Goal: Information Seeking & Learning: Learn about a topic

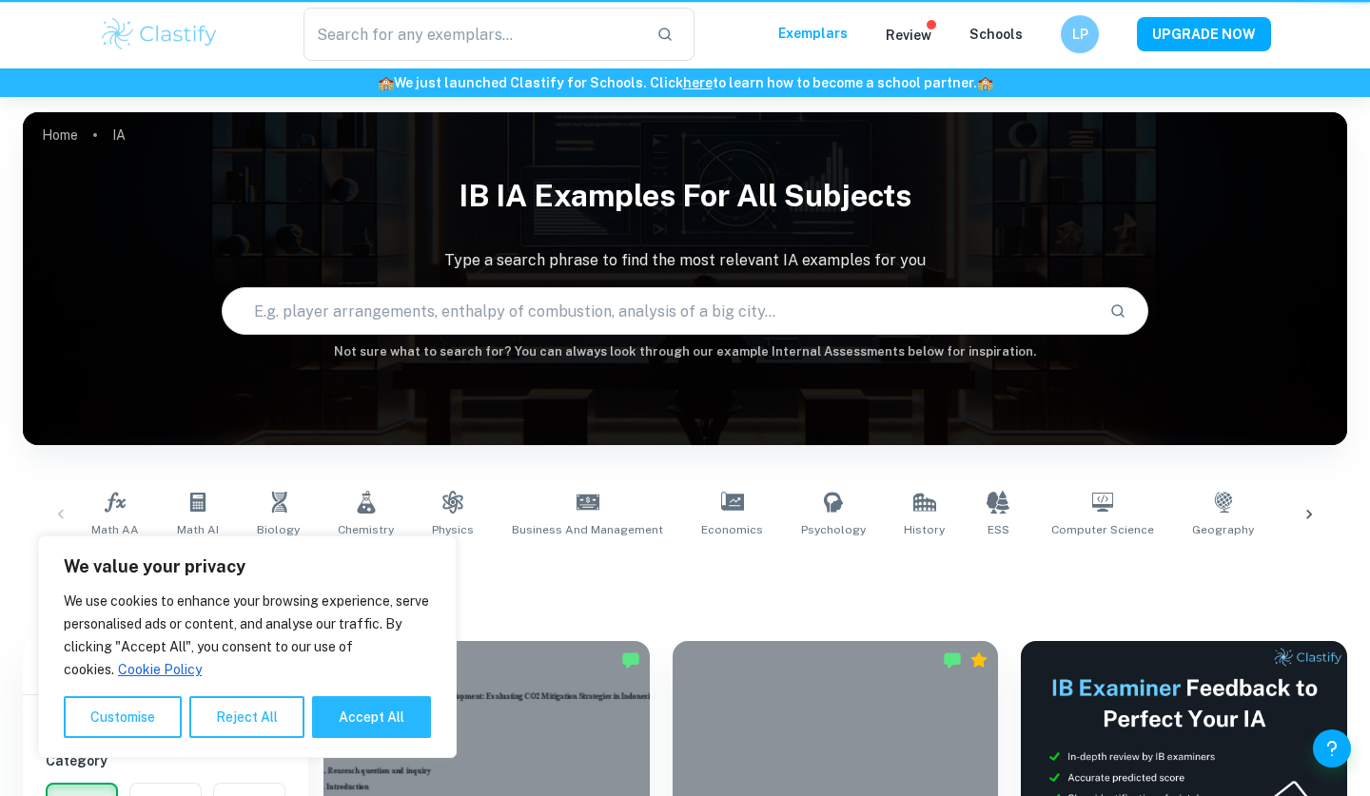
click at [366, 717] on button "Accept All" at bounding box center [371, 718] width 119 height 42
checkbox input "true"
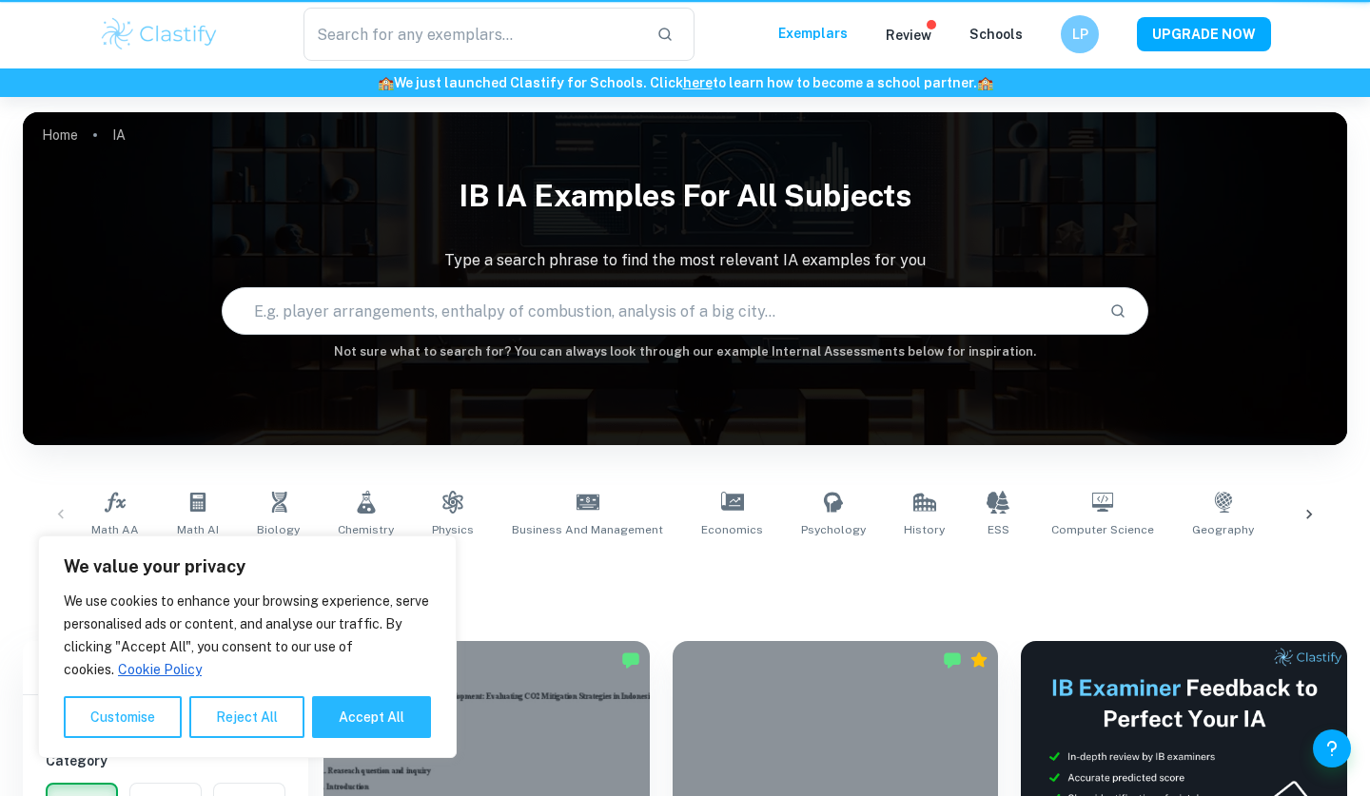
checkbox input "true"
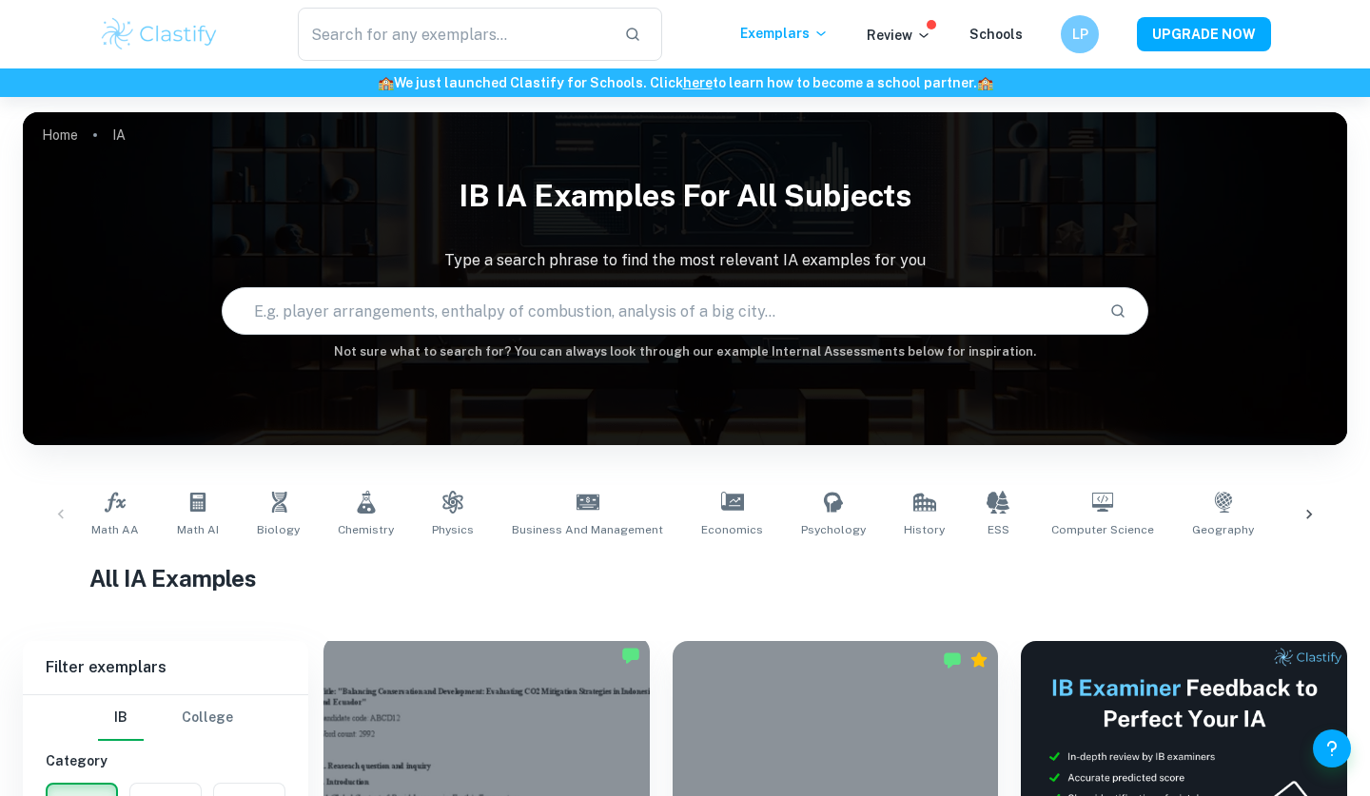
scroll to position [60, 0]
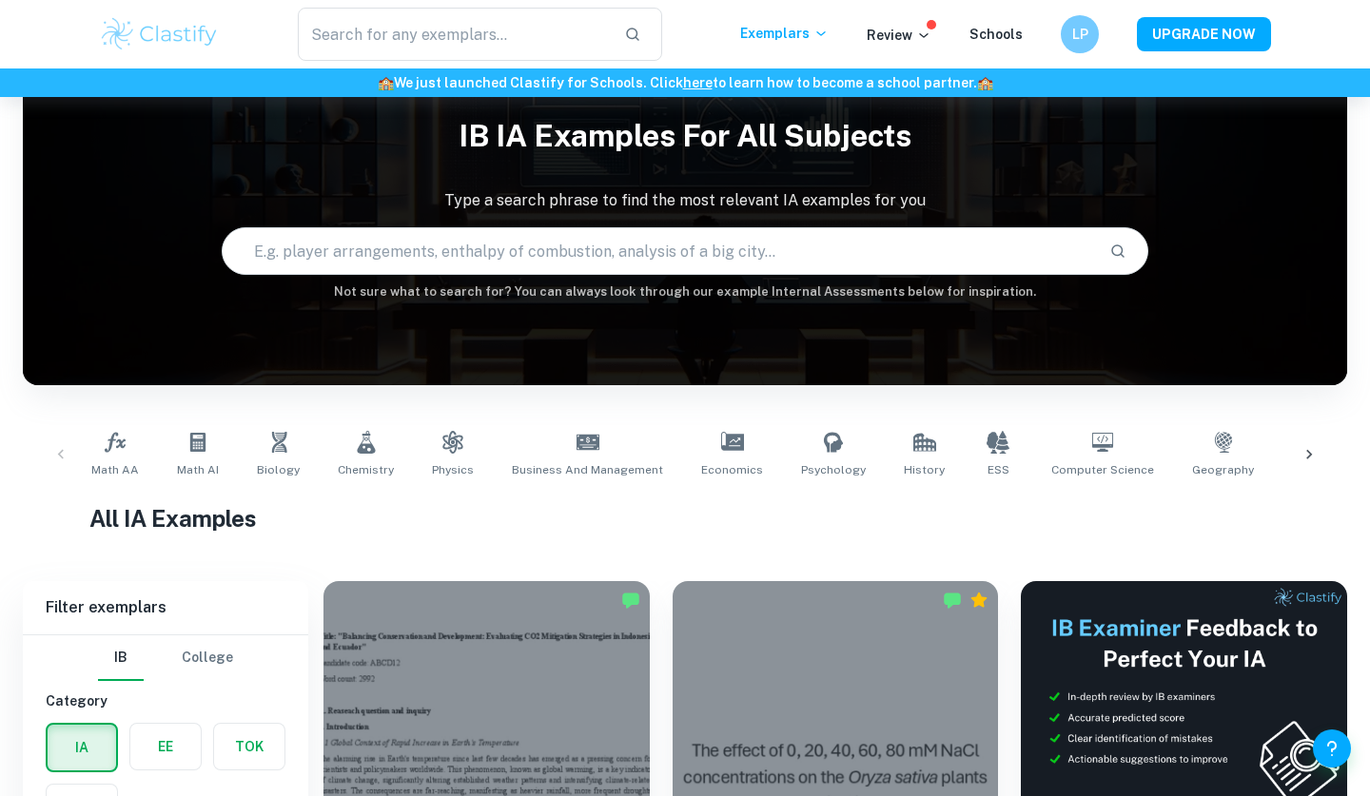
click at [383, 261] on input "text" at bounding box center [659, 251] width 872 height 53
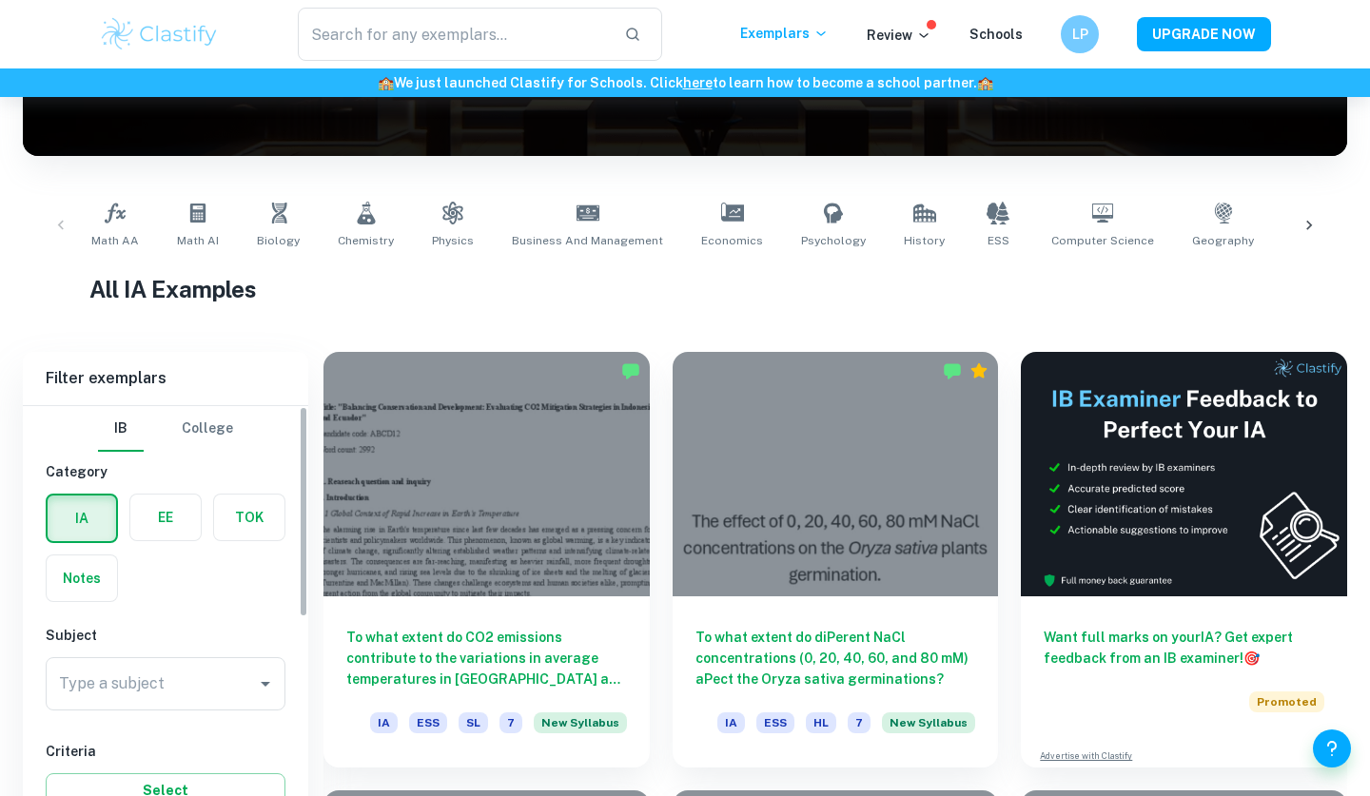
scroll to position [449, 0]
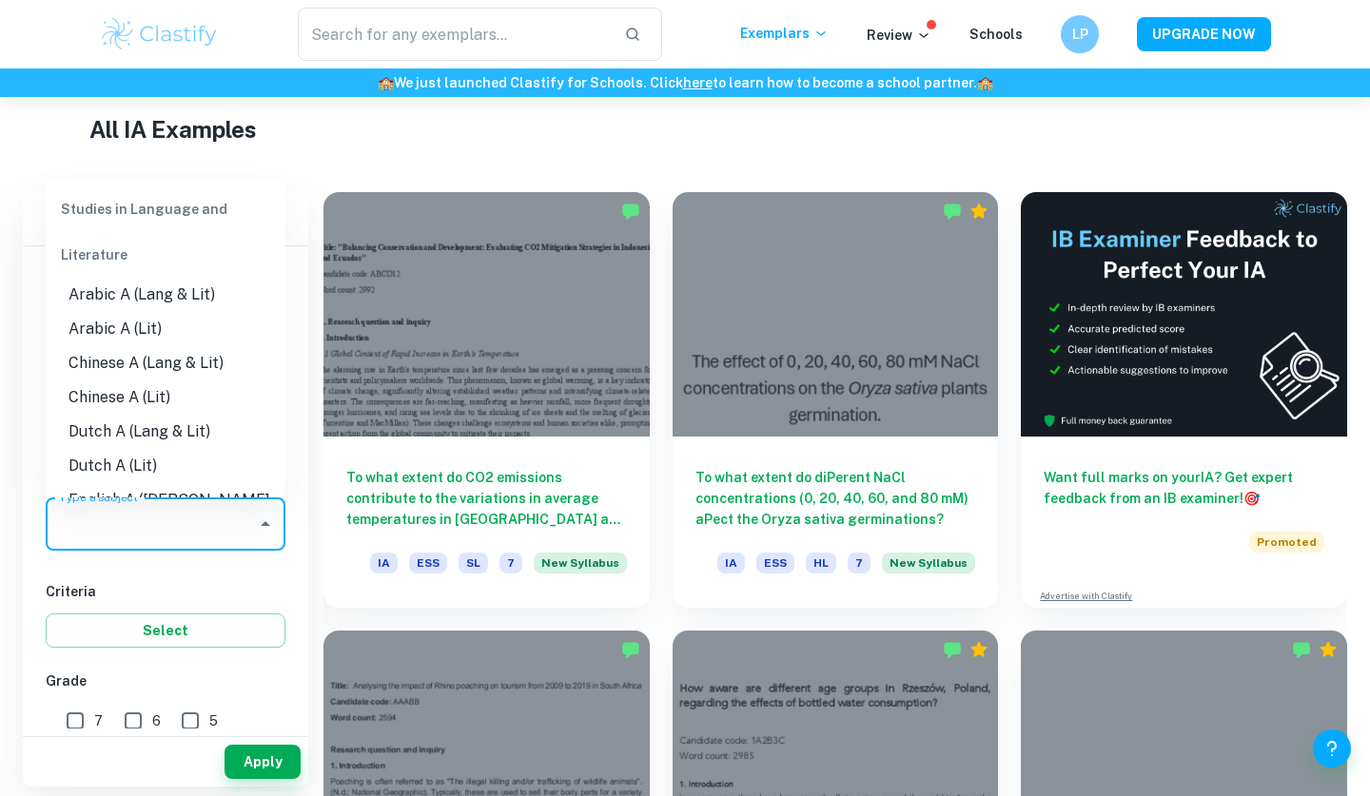
drag, startPoint x: 207, startPoint y: 518, endPoint x: 131, endPoint y: 751, distance: 245.2
click at [207, 518] on input "Type a subject" at bounding box center [151, 524] width 194 height 36
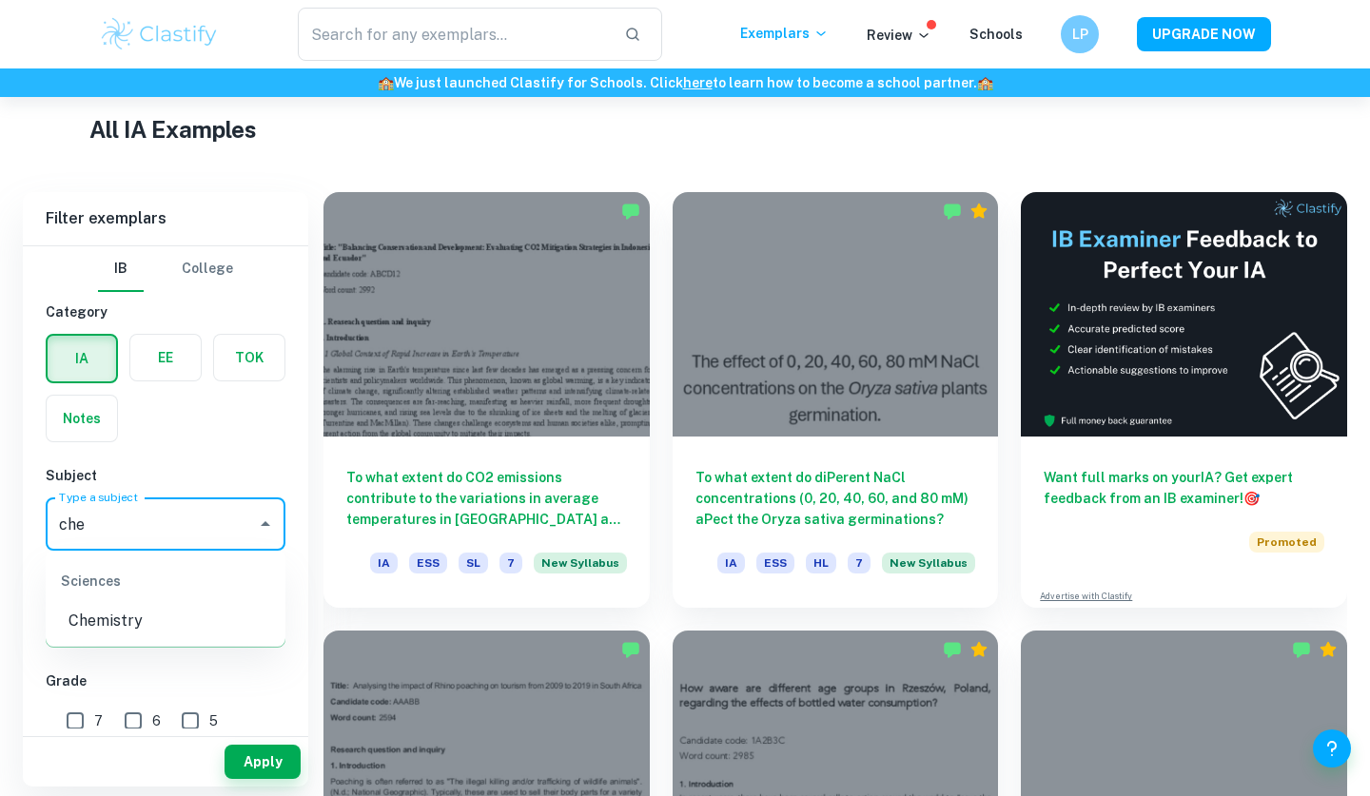
type input "chem"
click at [169, 618] on li "Chemistry" at bounding box center [166, 621] width 240 height 34
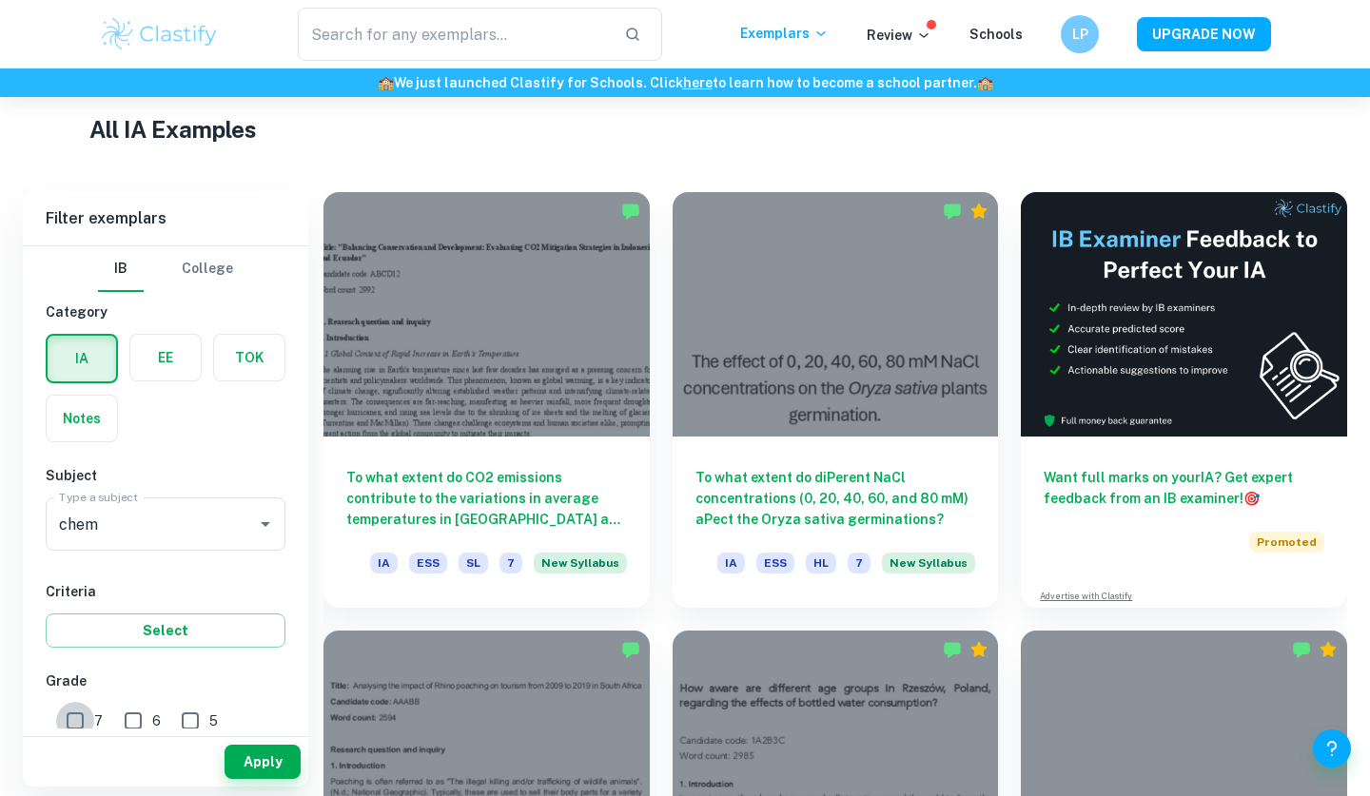
click at [77, 719] on input "7" at bounding box center [75, 721] width 38 height 38
checkbox input "true"
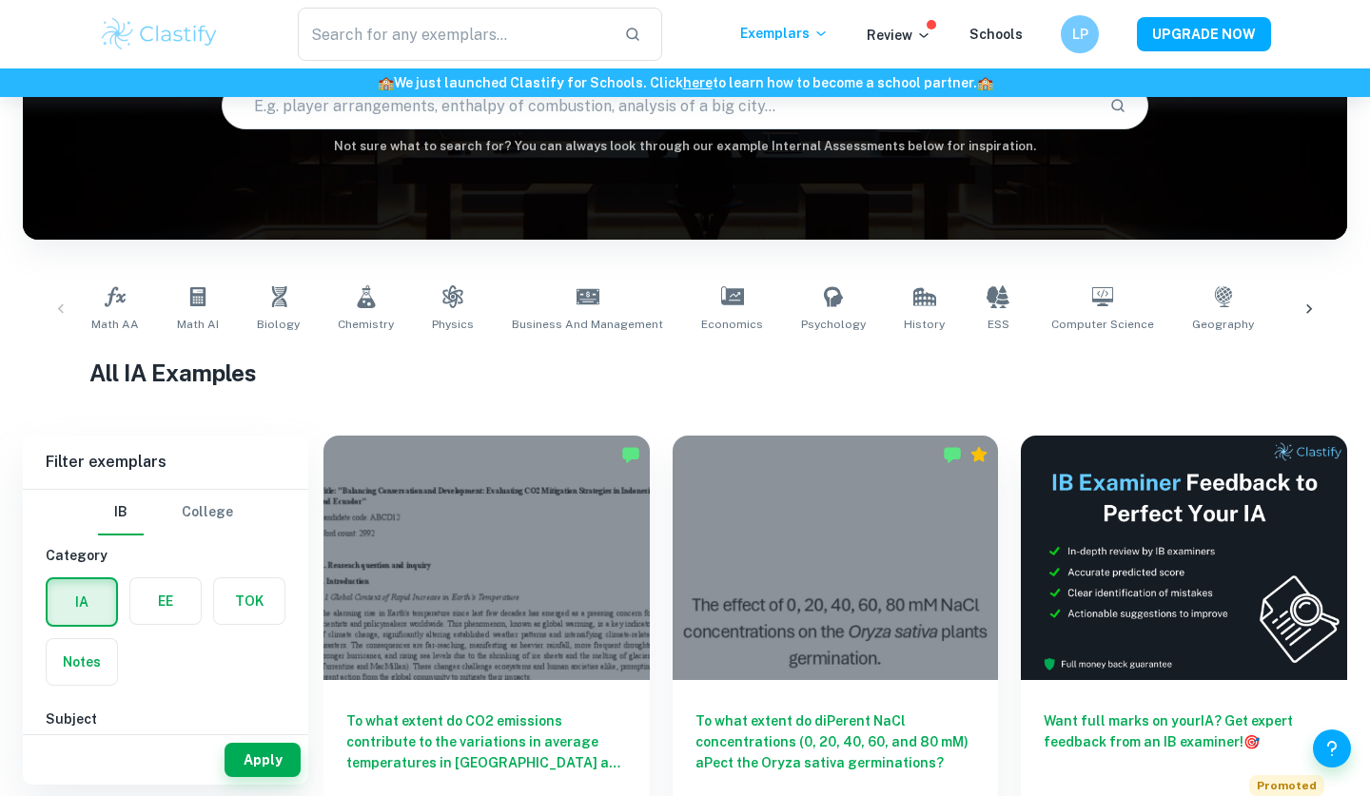
scroll to position [167, 0]
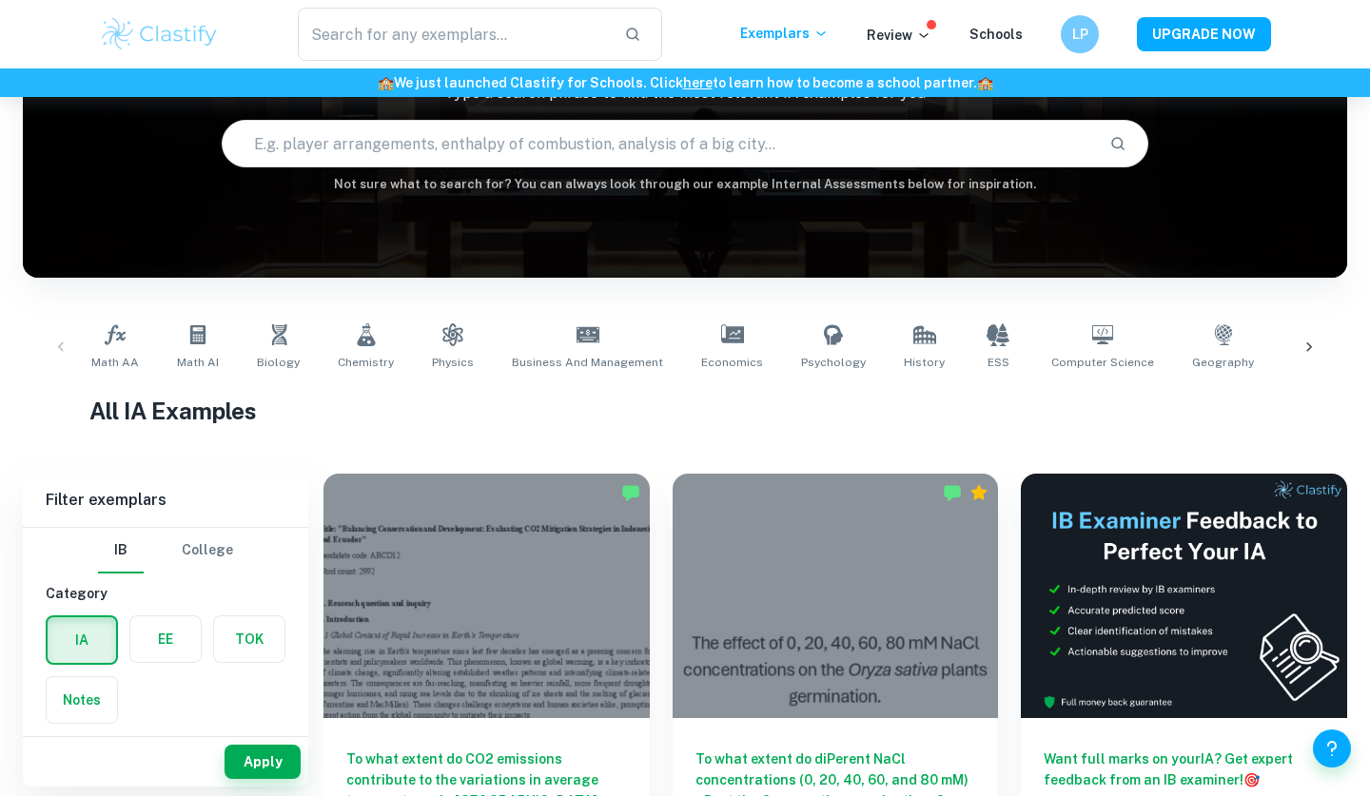
click at [578, 138] on input "text" at bounding box center [659, 143] width 872 height 53
type input "buffer capacity"
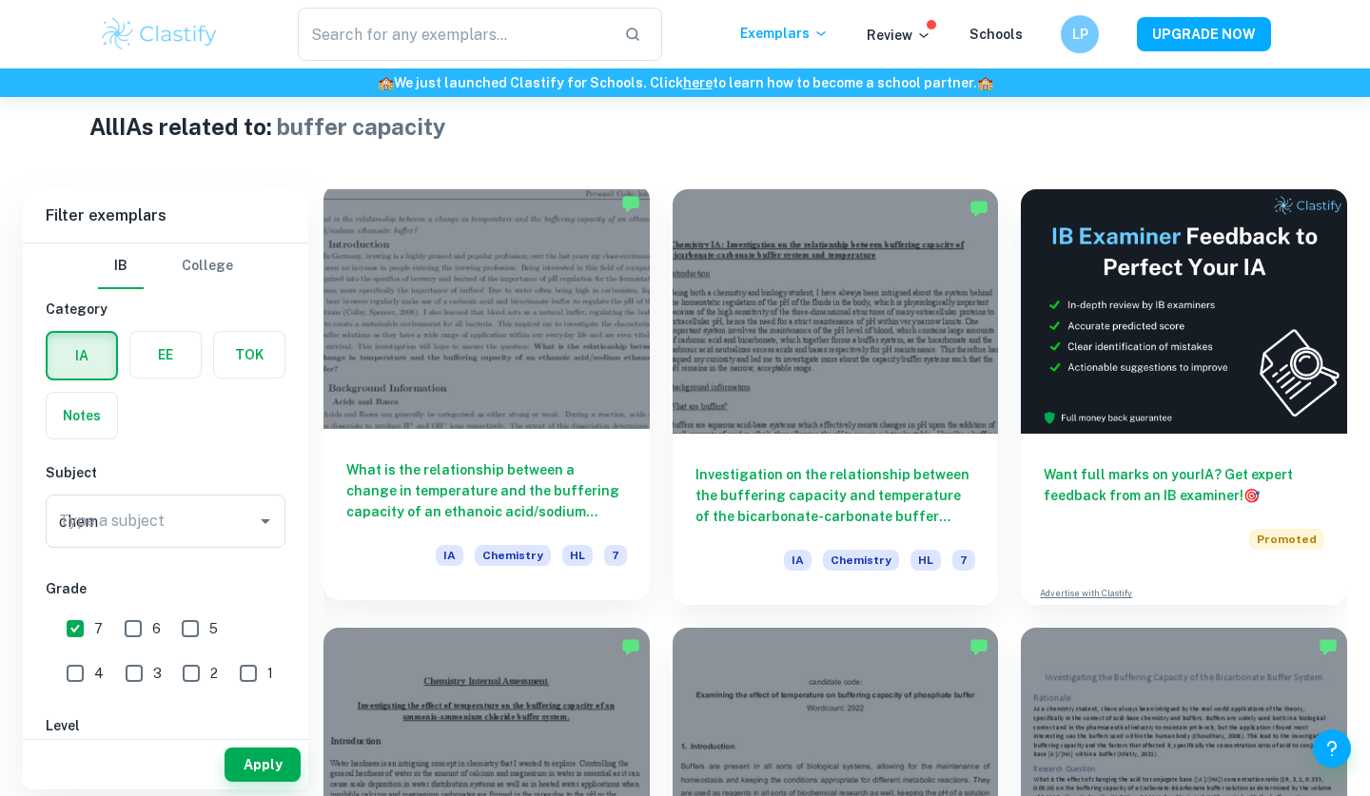
scroll to position [475, 0]
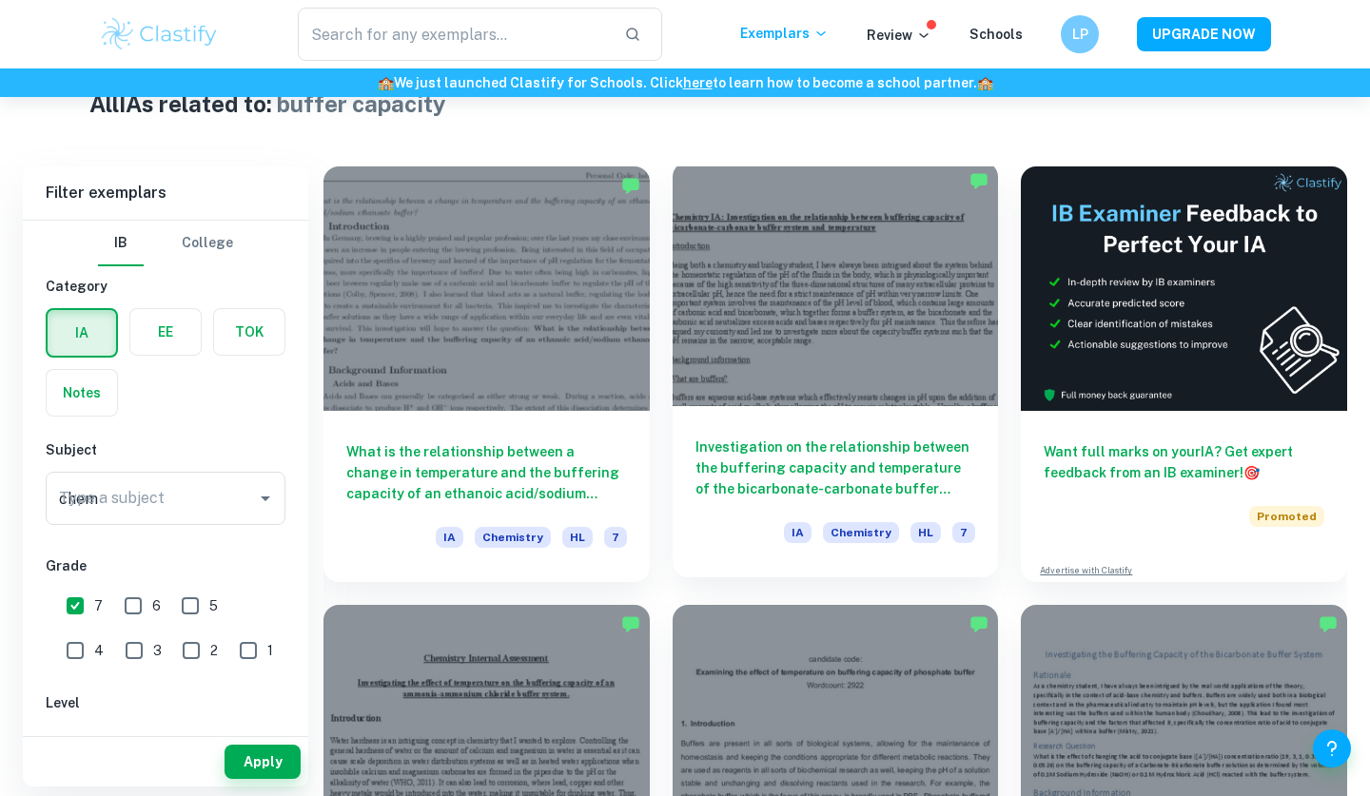
click at [863, 493] on h6 "Investigation on the relationship between the buffering capacity and temperatur…" at bounding box center [836, 468] width 281 height 63
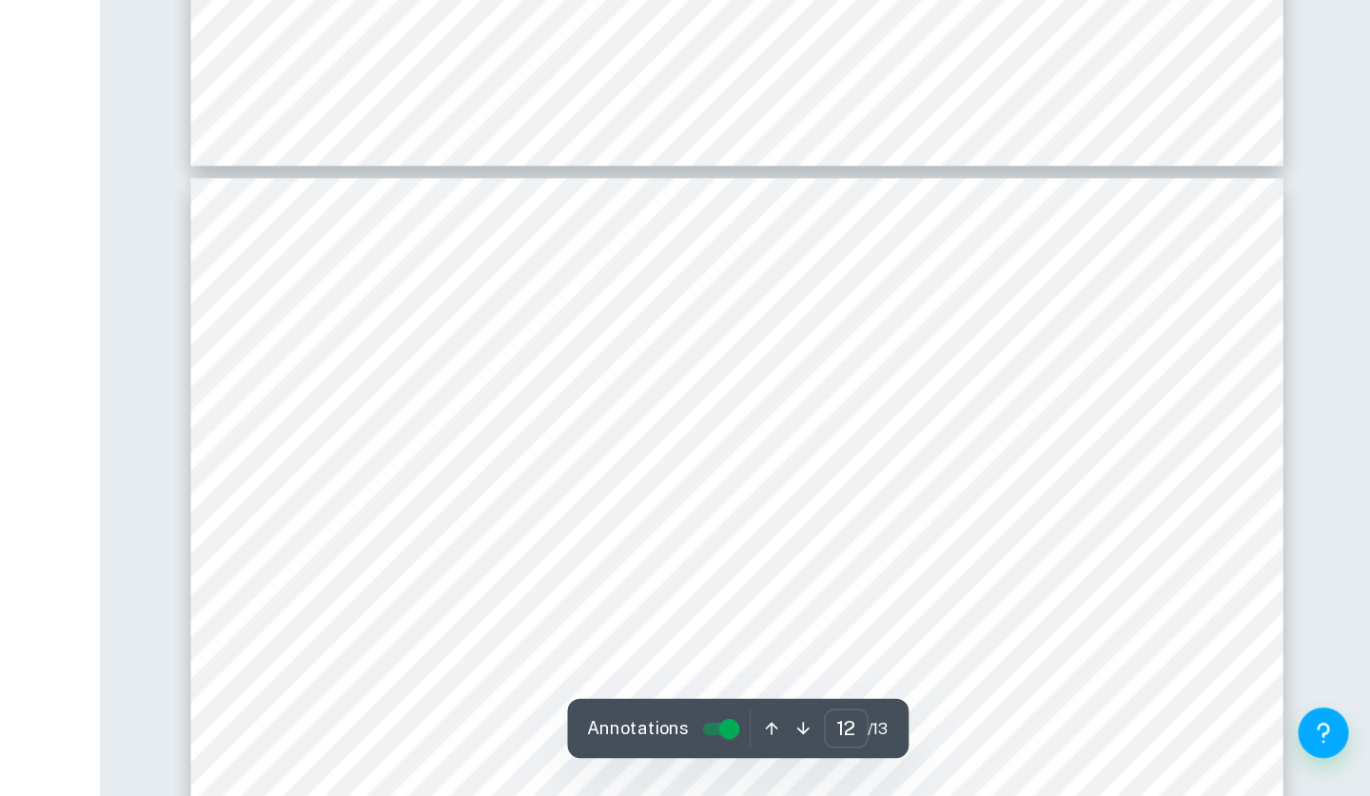
scroll to position [13080, 0]
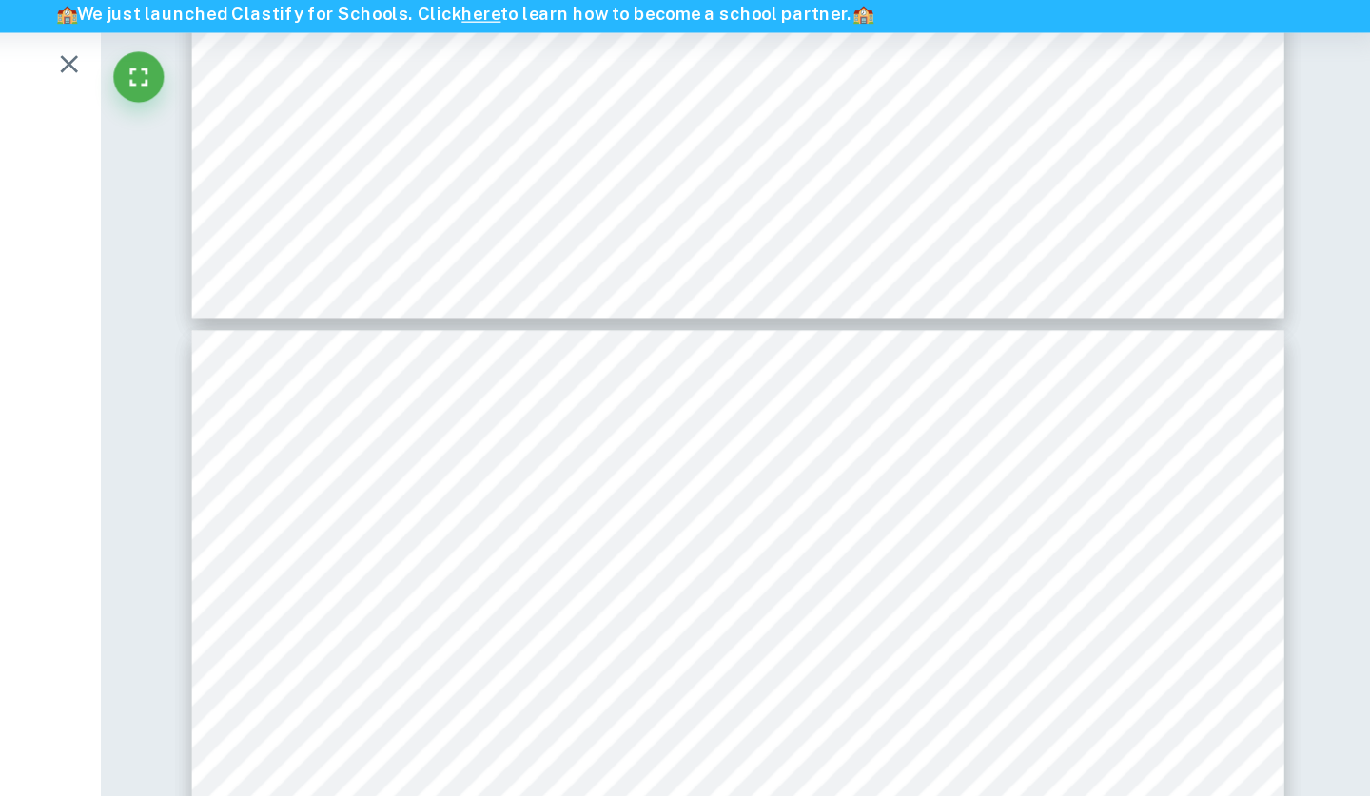
type input "11"
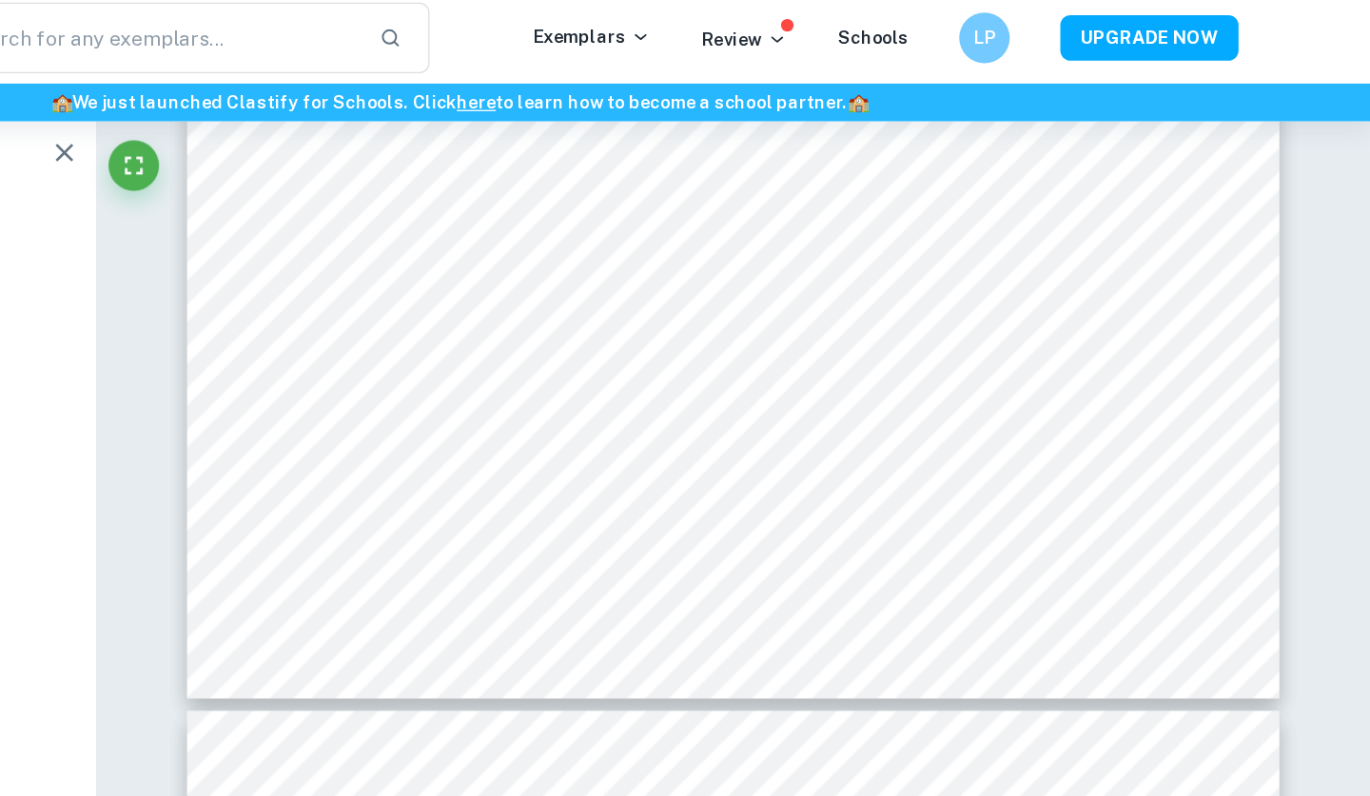
scroll to position [12869, 0]
